Goal: Find specific page/section: Find specific page/section

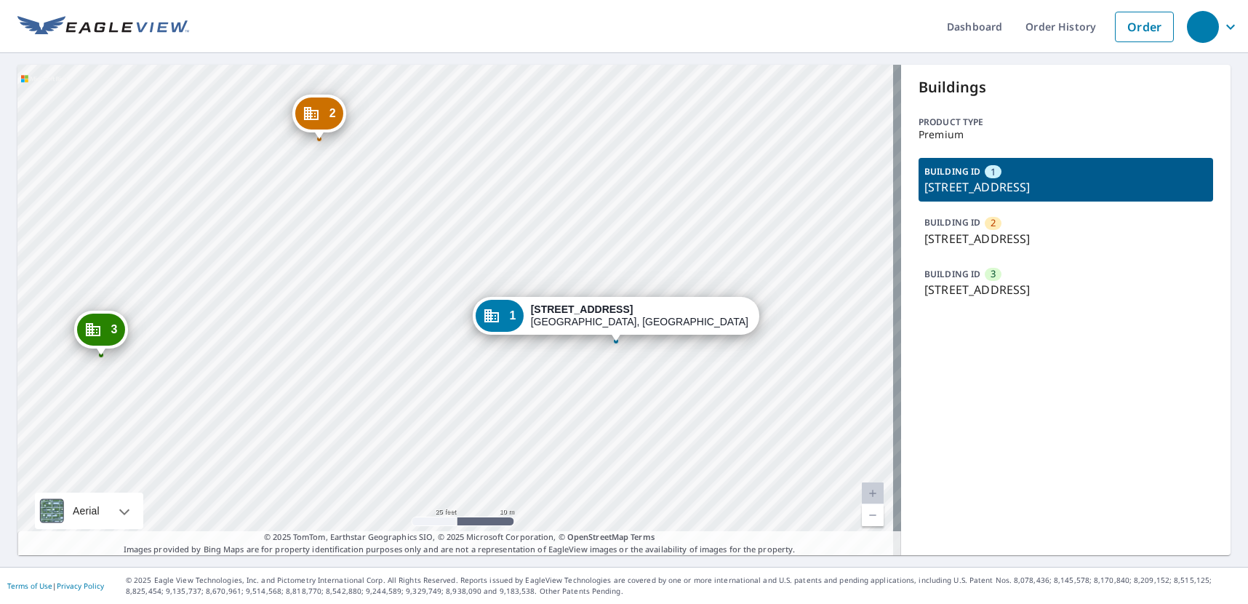
click at [345, 302] on div "2 205 E Palestine Ave Palestine, TX 75801 3 205 E Palestine Ave Palestine, TX 7…" at bounding box center [458, 310] width 883 height 490
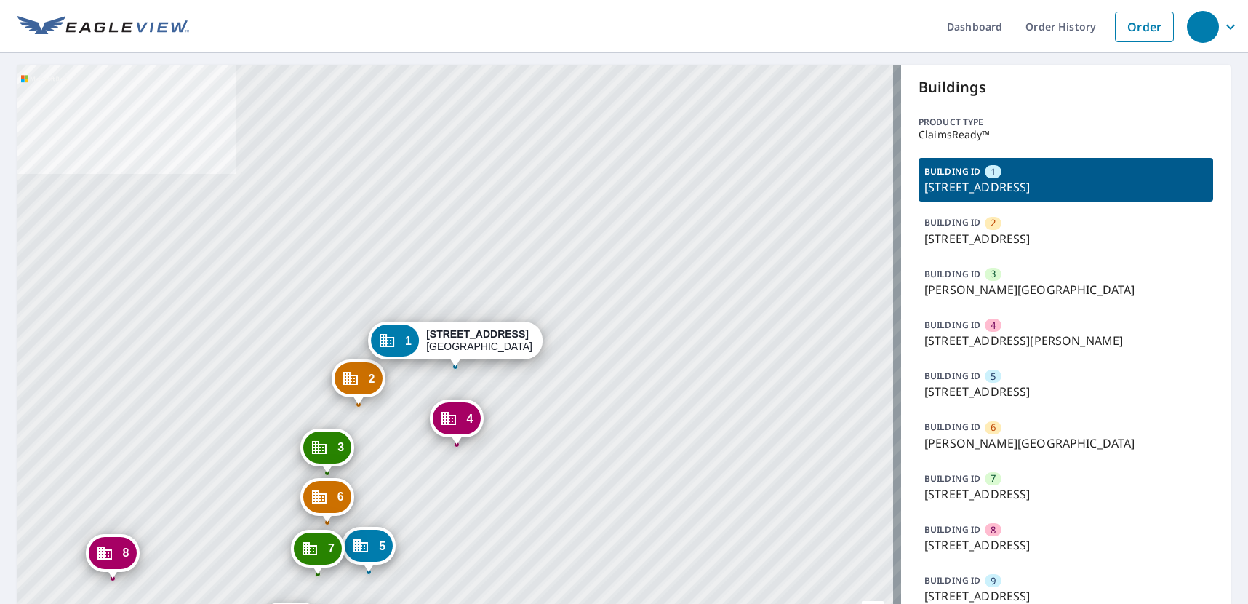
drag, startPoint x: 436, startPoint y: 492, endPoint x: 437, endPoint y: 432, distance: 59.6
click at [437, 432] on div "2 2198 Bonn St Wichita, KS 67213 3 Everett St Wichita, KS 67213 4 512 S Hiram S…" at bounding box center [458, 369] width 883 height 609
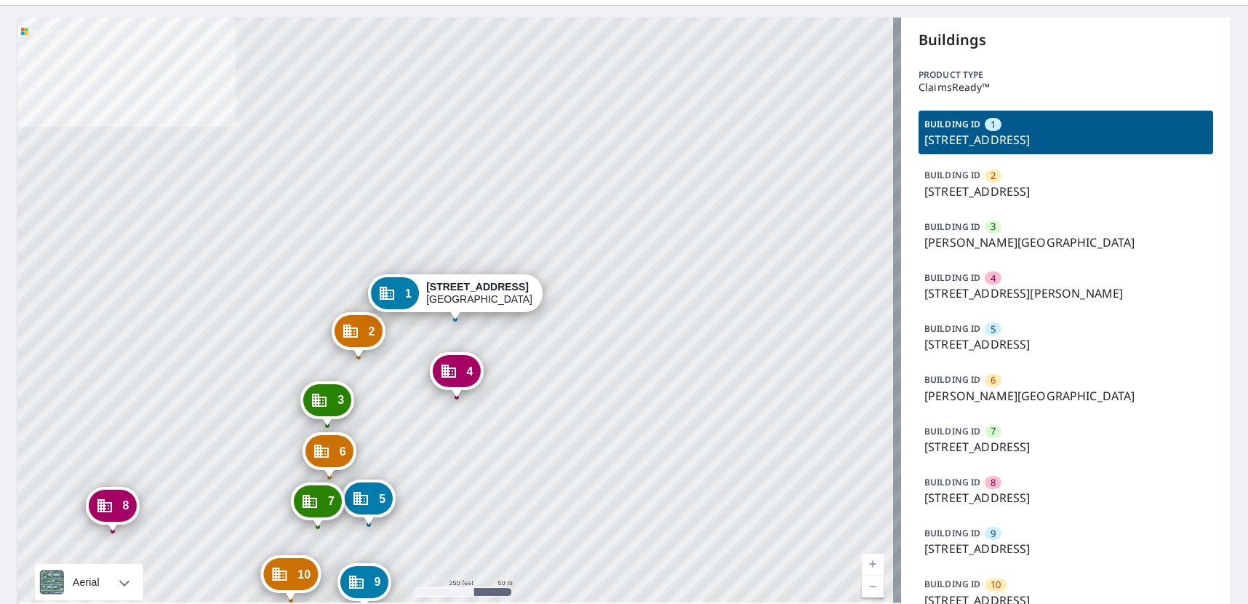
scroll to position [119, 0]
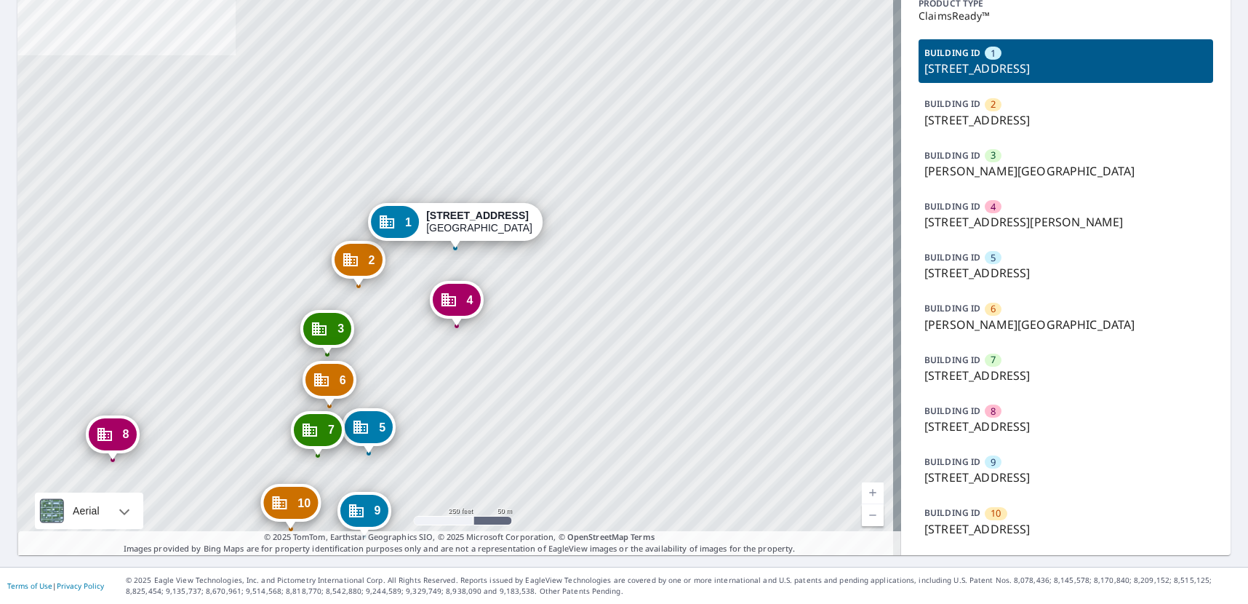
click at [1000, 514] on div "BUILDING ID 10 710 S Saint Clair Ave, Wichita, KS, 67213" at bounding box center [1065, 521] width 294 height 44
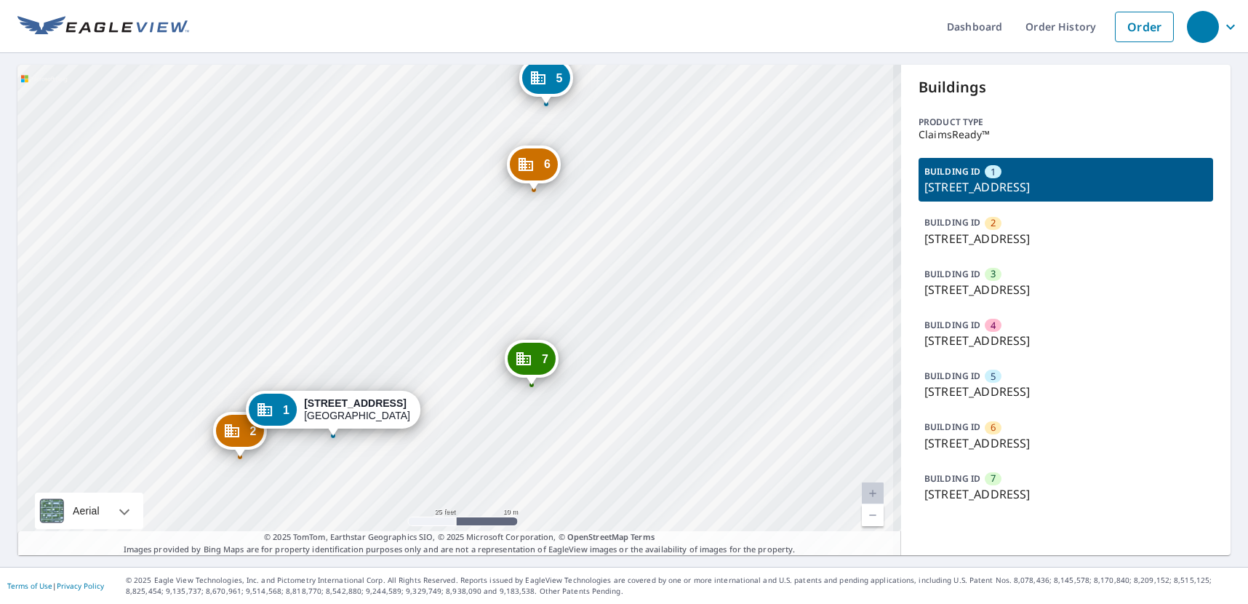
drag, startPoint x: 646, startPoint y: 245, endPoint x: 622, endPoint y: 310, distance: 69.5
click at [615, 314] on div "2 2316 W University Ave Wichita, KS 67213 3 415 S Saint Clair Ave Wichita, KS 6…" at bounding box center [458, 310] width 883 height 490
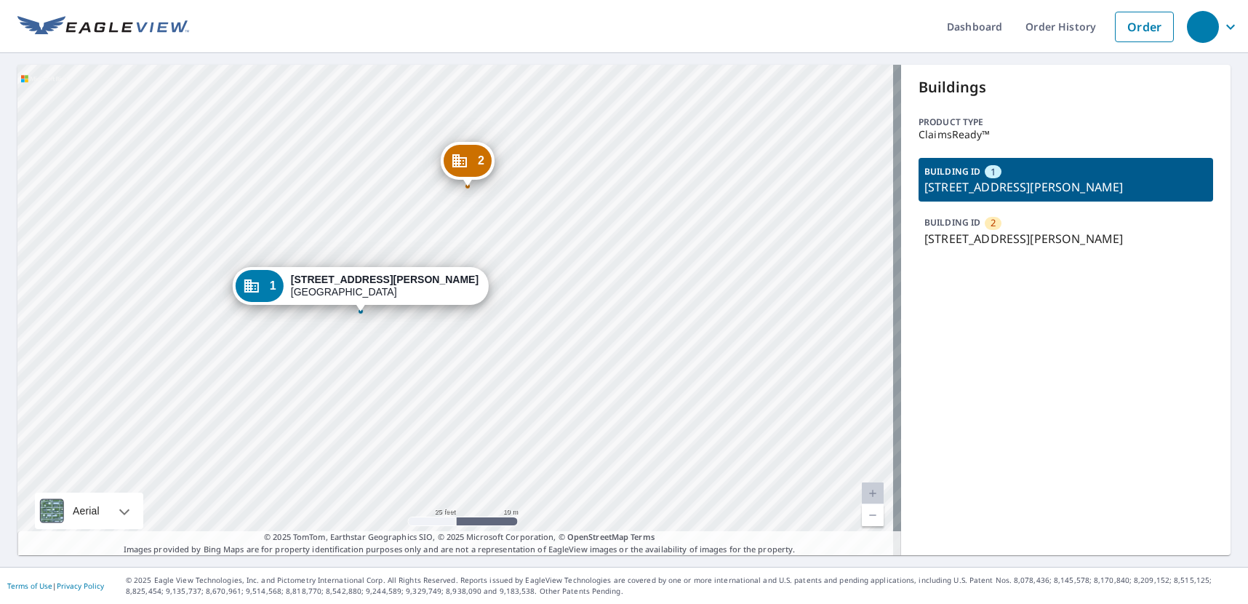
drag, startPoint x: 442, startPoint y: 342, endPoint x: 434, endPoint y: 376, distance: 34.4
click at [434, 376] on div "2 628 S Hiram St Wichita, KS 67213 1 628 S Hiram St Wichita, KS 67213" at bounding box center [458, 310] width 883 height 490
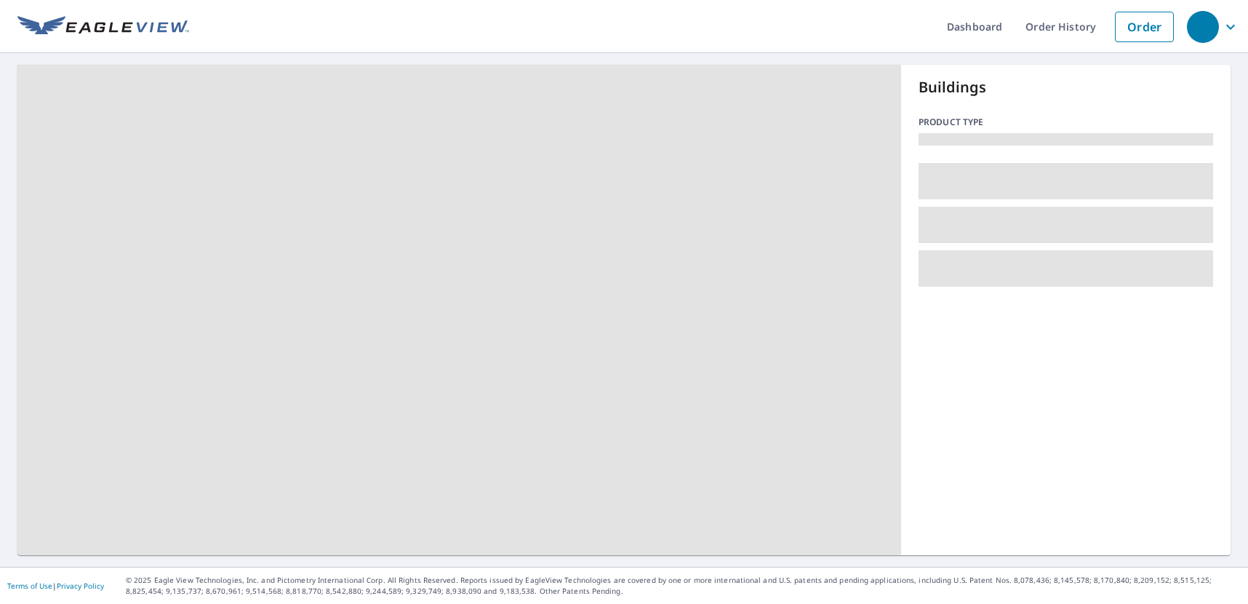
click at [562, 142] on span at bounding box center [458, 310] width 883 height 490
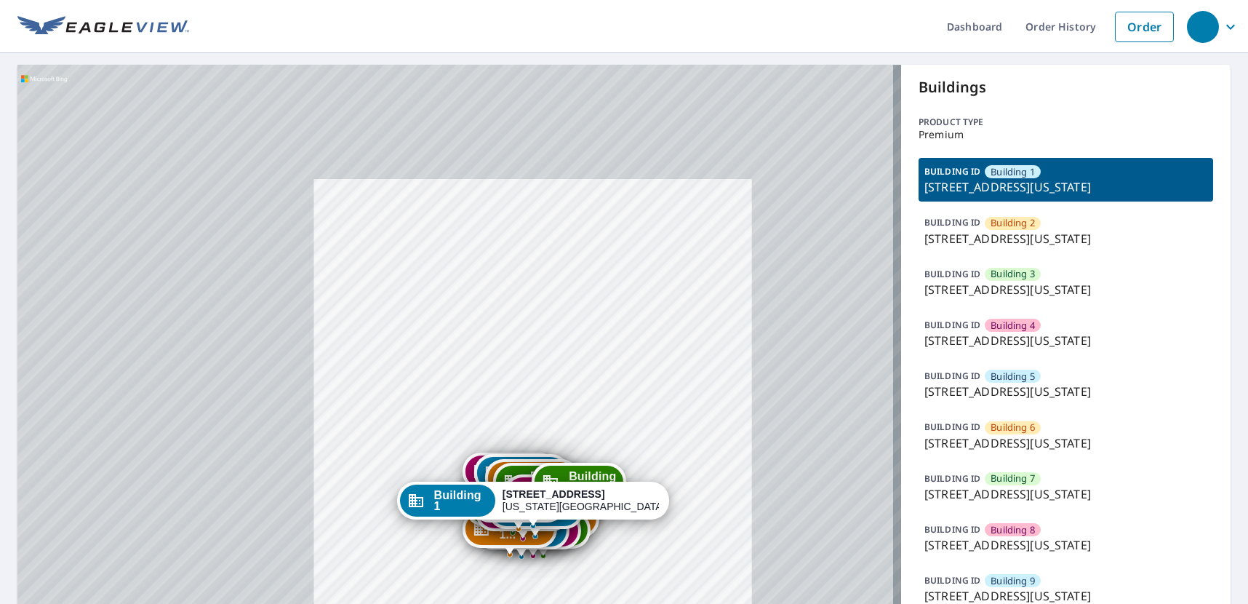
drag, startPoint x: 589, startPoint y: 452, endPoint x: 556, endPoint y: 358, distance: 100.3
click at [556, 358] on div "Building 2 5951 North London Avenue Kansas City, MO 64151 Building 3 5951 North…" at bounding box center [458, 599] width 883 height 1068
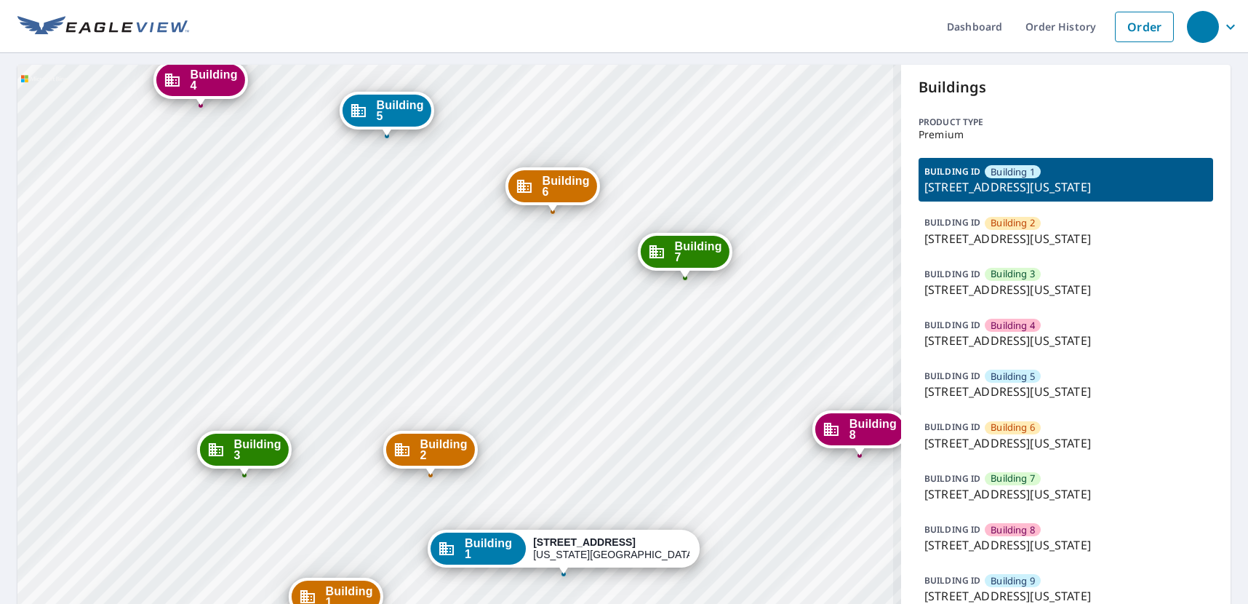
drag, startPoint x: 468, startPoint y: 257, endPoint x: 480, endPoint y: 269, distance: 17.0
click at [473, 266] on div "Building 2 5951 North London Avenue Kansas City, MO 64151 Building 3 5951 North…" at bounding box center [458, 599] width 883 height 1068
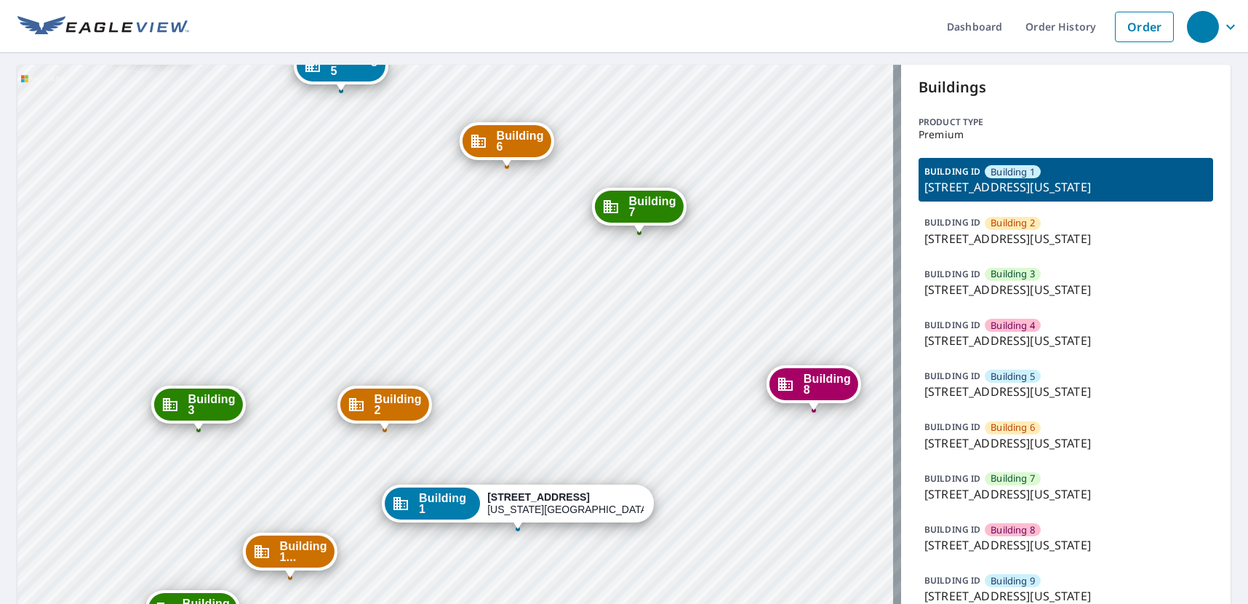
drag, startPoint x: 524, startPoint y: 362, endPoint x: 476, endPoint y: 311, distance: 70.0
click at [476, 311] on div "Building 2 5951 North London Avenue Kansas City, MO 64151 Building 3 5951 North…" at bounding box center [458, 599] width 883 height 1068
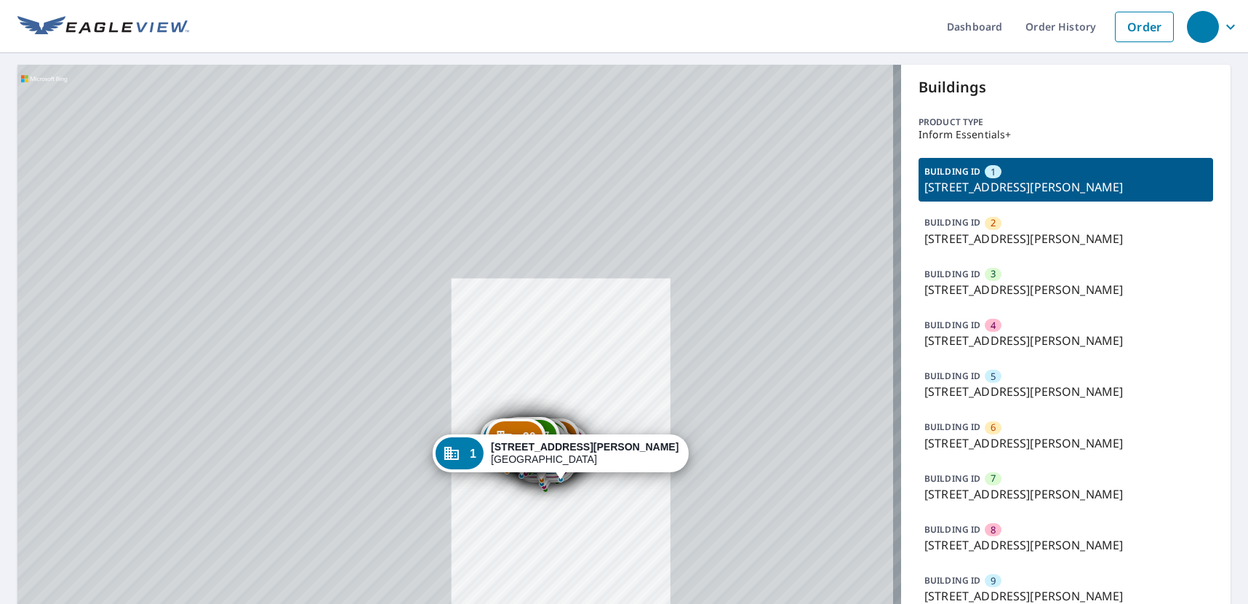
drag, startPoint x: 584, startPoint y: 422, endPoint x: 550, endPoint y: 312, distance: 115.7
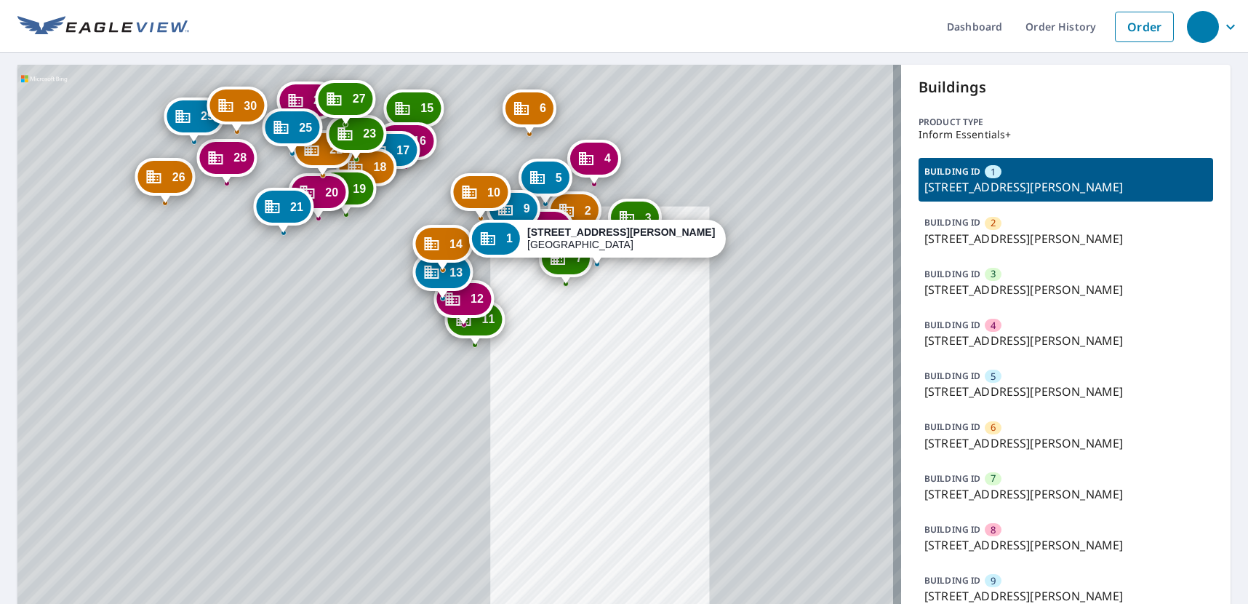
drag, startPoint x: 308, startPoint y: 251, endPoint x: 374, endPoint y: 380, distance: 145.4
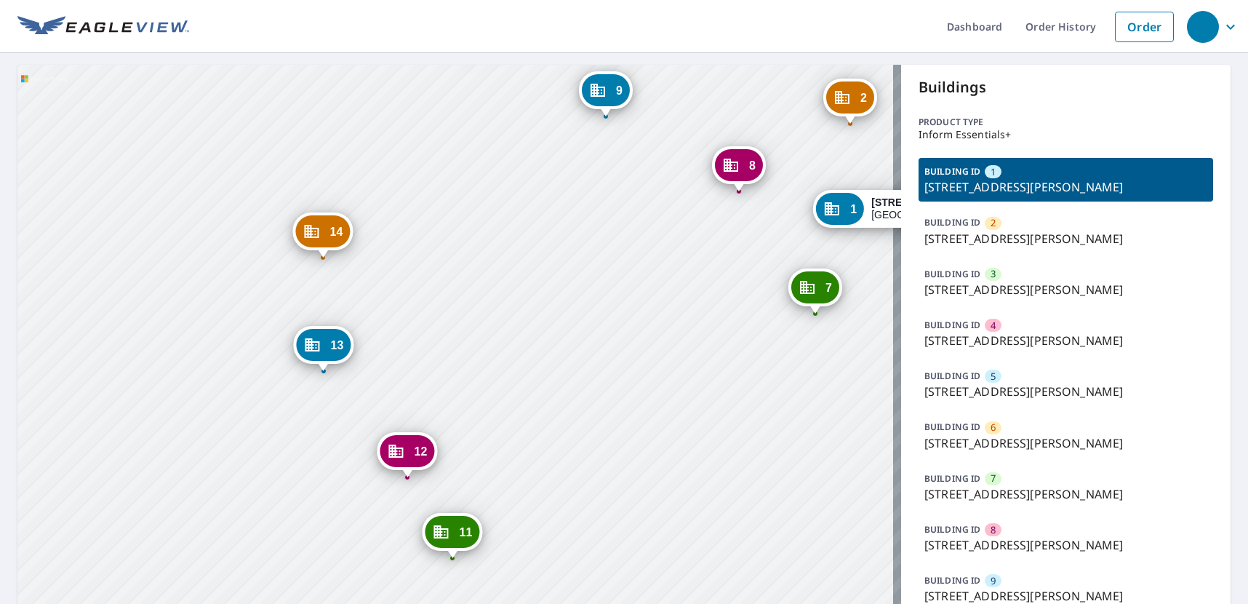
drag, startPoint x: 436, startPoint y: 414, endPoint x: 414, endPoint y: 395, distance: 28.9
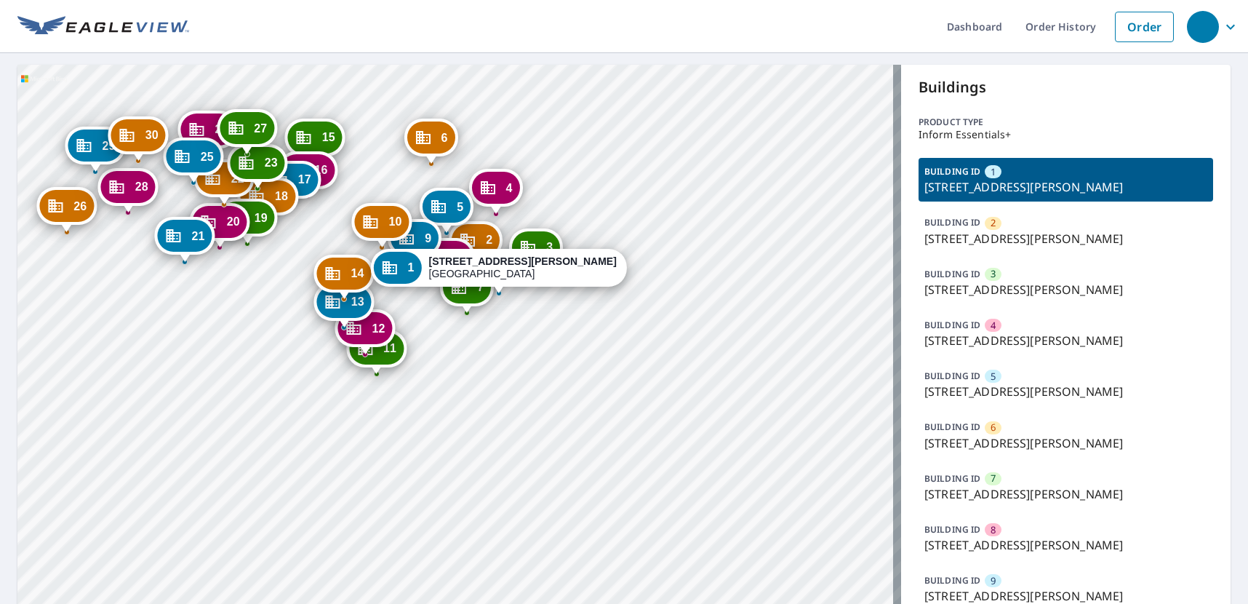
drag, startPoint x: 120, startPoint y: 215, endPoint x: 181, endPoint y: 310, distance: 113.8
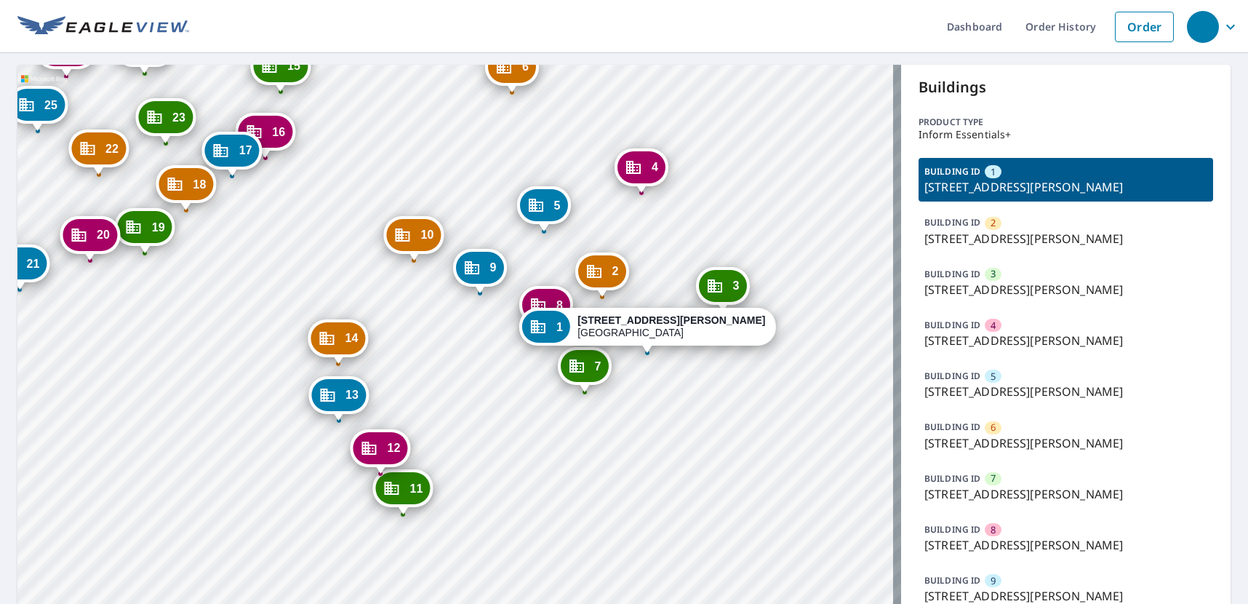
drag, startPoint x: 593, startPoint y: 435, endPoint x: 305, endPoint y: 295, distance: 319.4
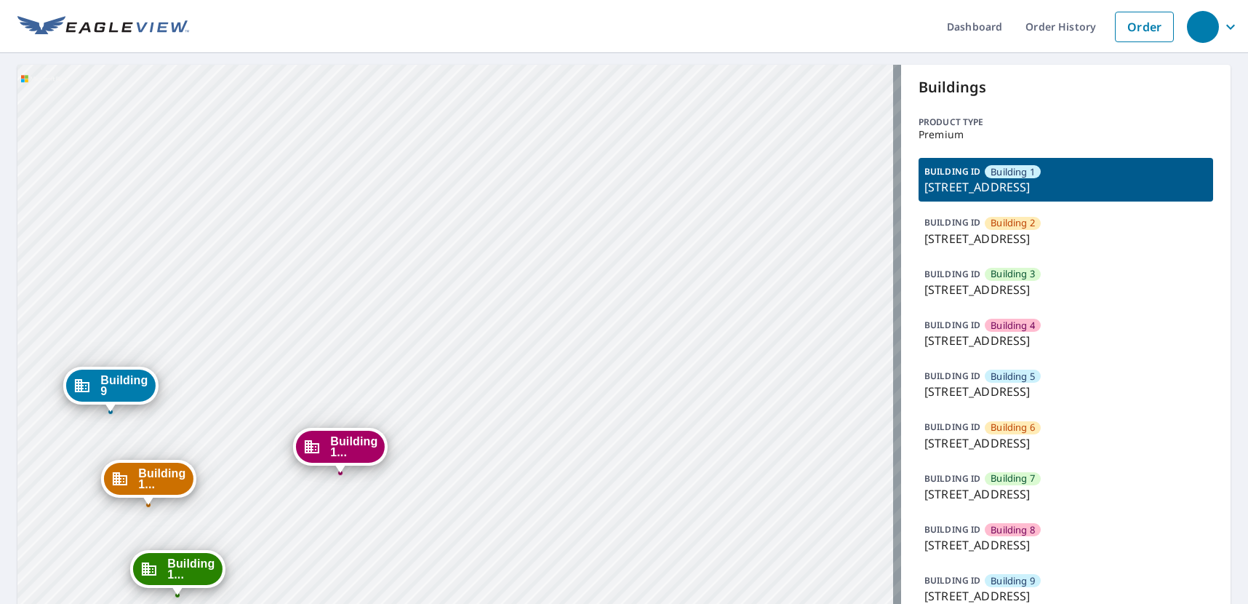
drag, startPoint x: 249, startPoint y: 512, endPoint x: 63, endPoint y: 441, distance: 199.7
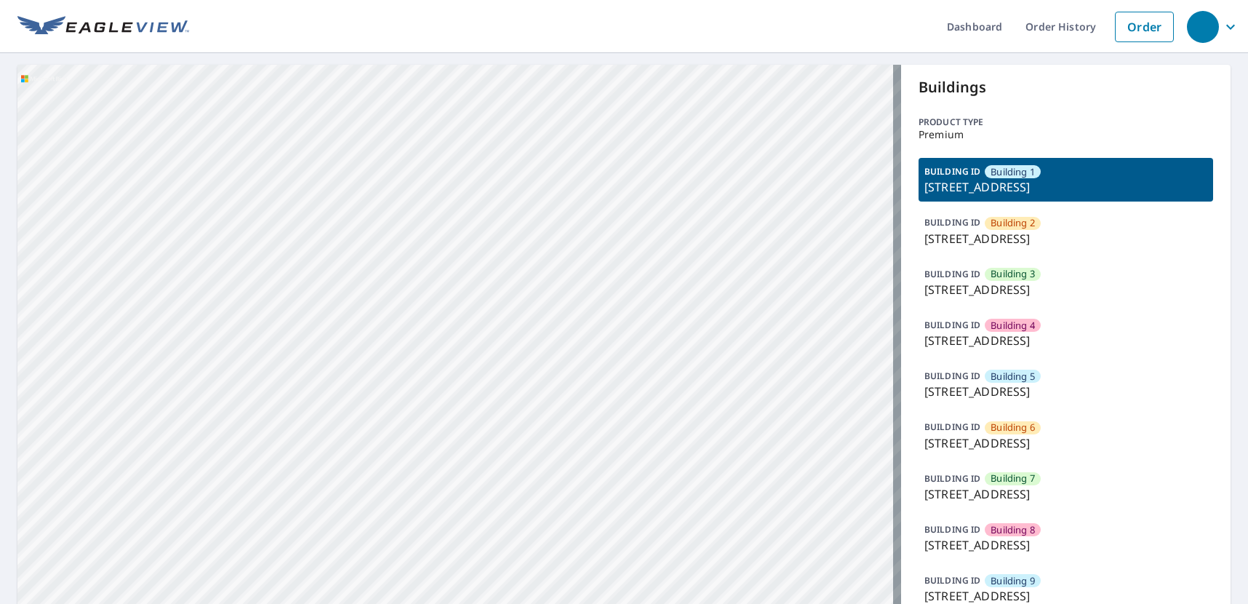
drag, startPoint x: 580, startPoint y: 444, endPoint x: 555, endPoint y: 326, distance: 119.7
drag, startPoint x: 523, startPoint y: 522, endPoint x: 474, endPoint y: 318, distance: 210.1
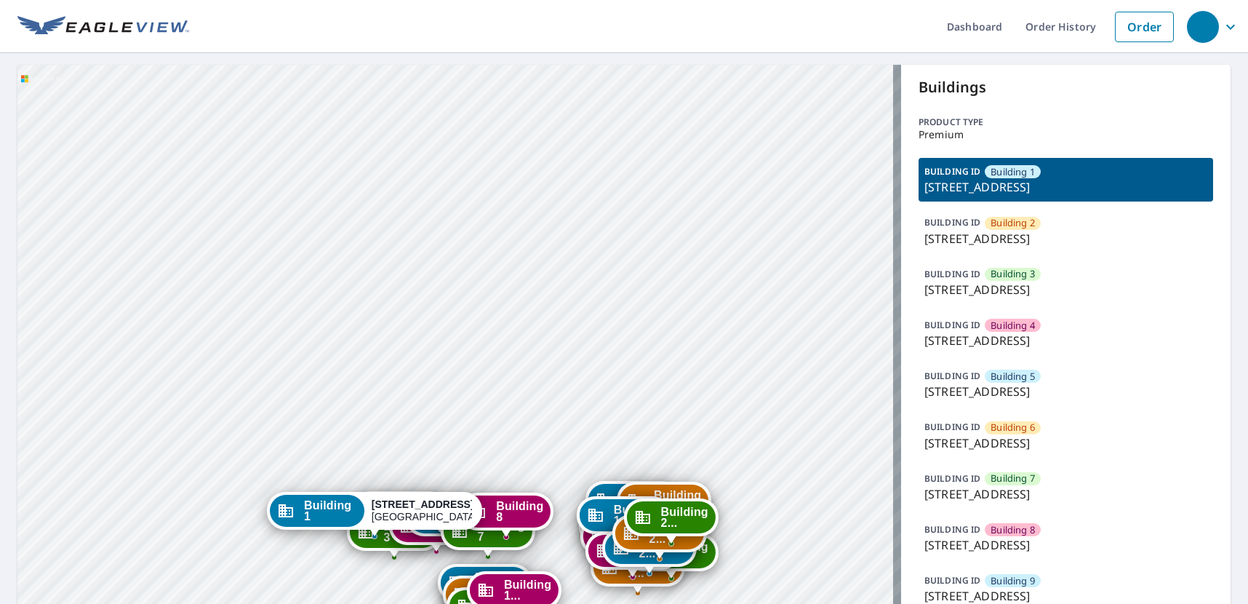
drag, startPoint x: 609, startPoint y: 246, endPoint x: 584, endPoint y: 212, distance: 42.2
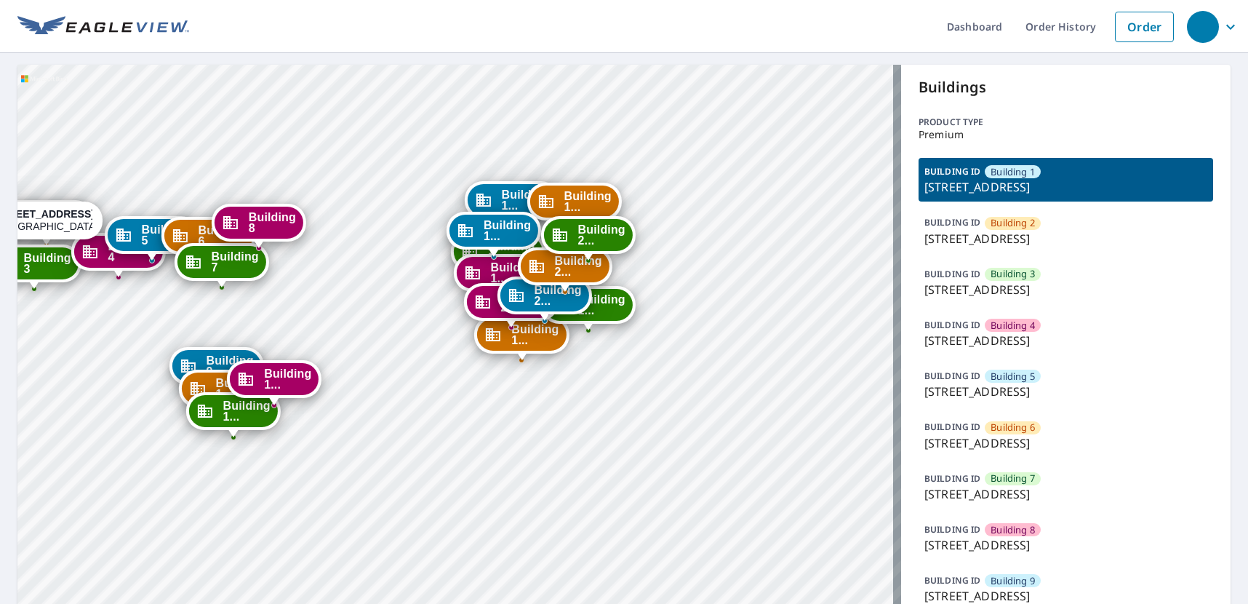
drag, startPoint x: 122, startPoint y: 333, endPoint x: 454, endPoint y: 332, distance: 332.3
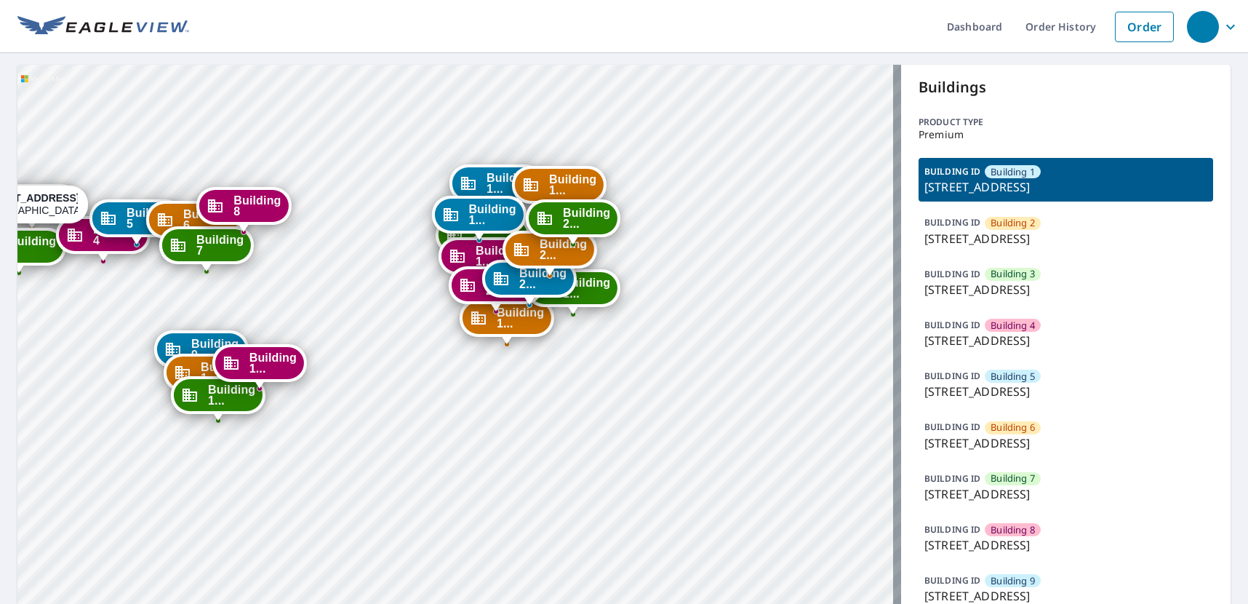
drag, startPoint x: 401, startPoint y: 341, endPoint x: 241, endPoint y: 324, distance: 160.9
